Goal: Find specific page/section: Find specific page/section

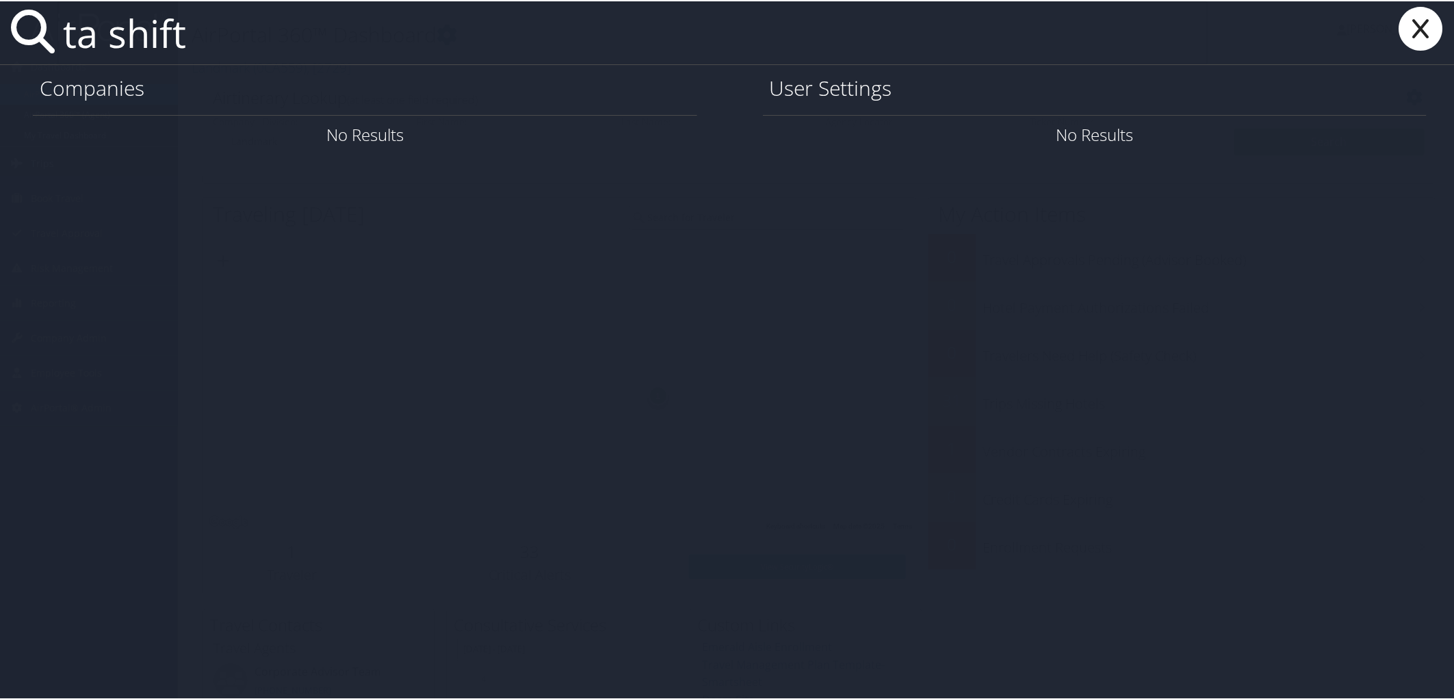
drag, startPoint x: 109, startPoint y: 39, endPoint x: 268, endPoint y: 35, distance: 158.8
click at [268, 35] on input "ta shift" at bounding box center [632, 31] width 1150 height 63
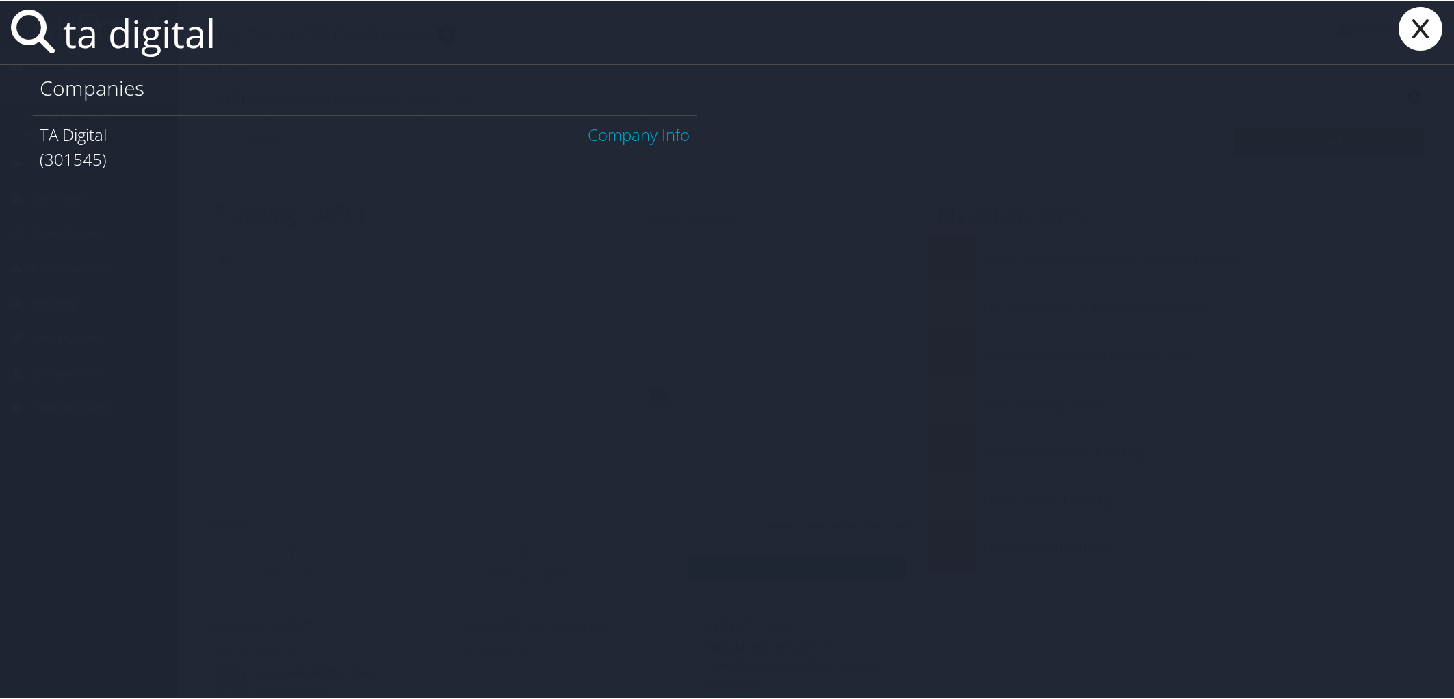
type input "ta digital"
click at [637, 133] on link "Company Info" at bounding box center [639, 133] width 102 height 23
